Goal: Communication & Community: Participate in discussion

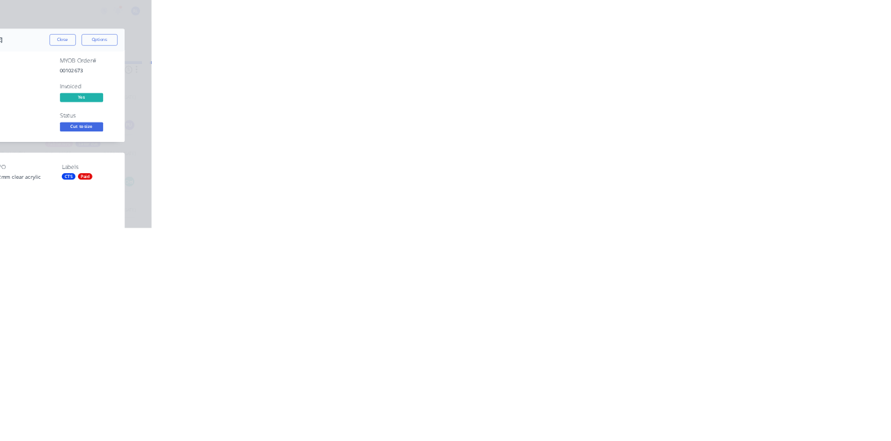
click at [145, 117] on div "Collaborate" at bounding box center [117, 122] width 55 height 13
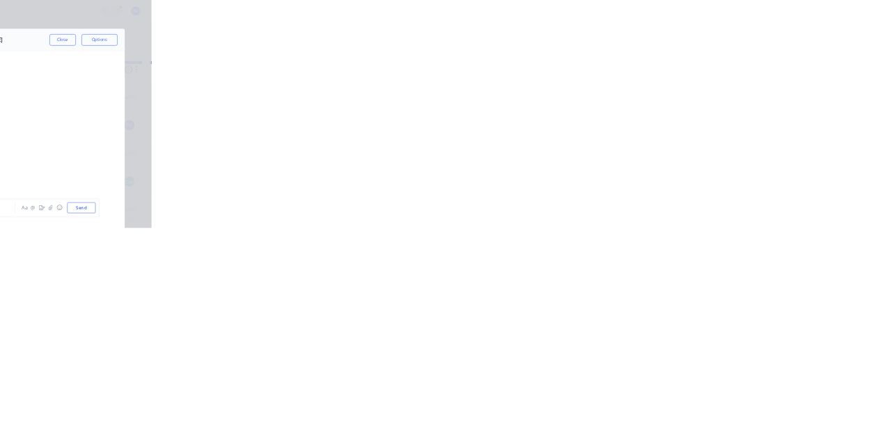
click at [626, 413] on div "Add a message..." at bounding box center [448, 402] width 358 height 21
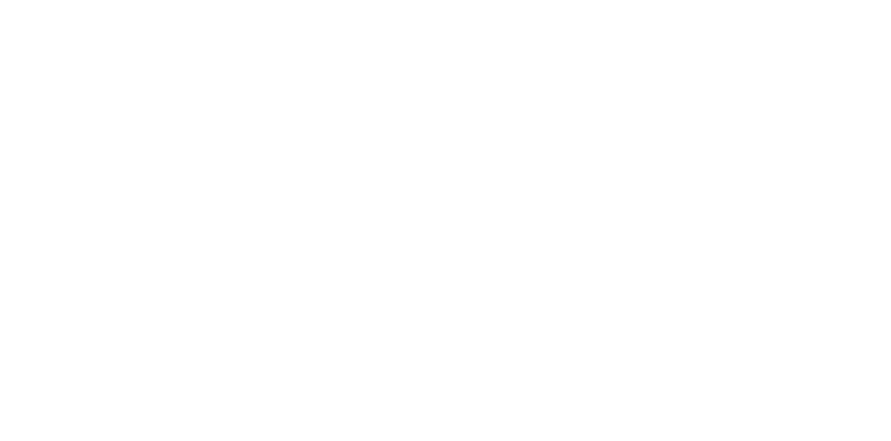
click at [783, 413] on button "Send" at bounding box center [755, 402] width 55 height 21
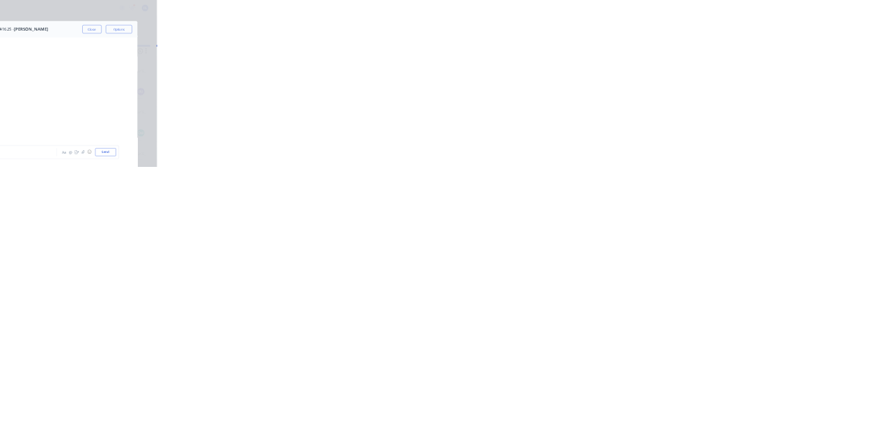
click at [745, 77] on button "Close" at bounding box center [719, 77] width 51 height 22
